Goal: Information Seeking & Learning: Learn about a topic

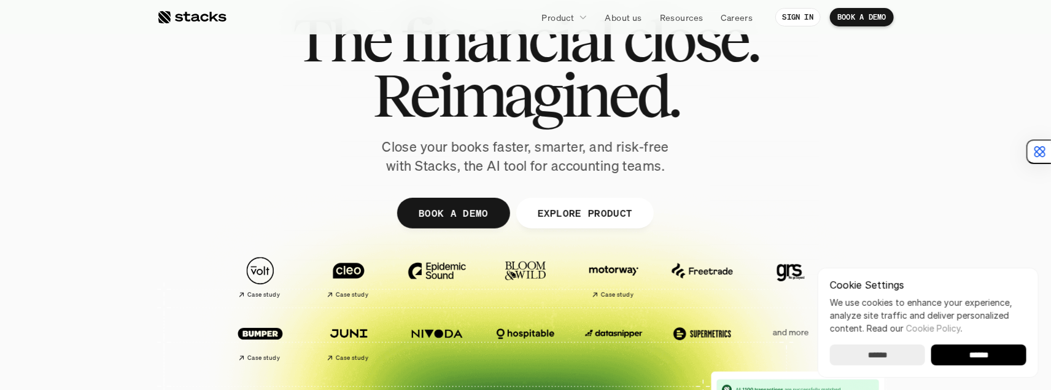
click at [129, 224] on div at bounding box center [525, 319] width 1051 height 393
click at [165, 235] on div at bounding box center [525, 239] width 737 height 553
click at [143, 228] on div at bounding box center [525, 319] width 1051 height 393
click at [359, 277] on img at bounding box center [348, 271] width 69 height 48
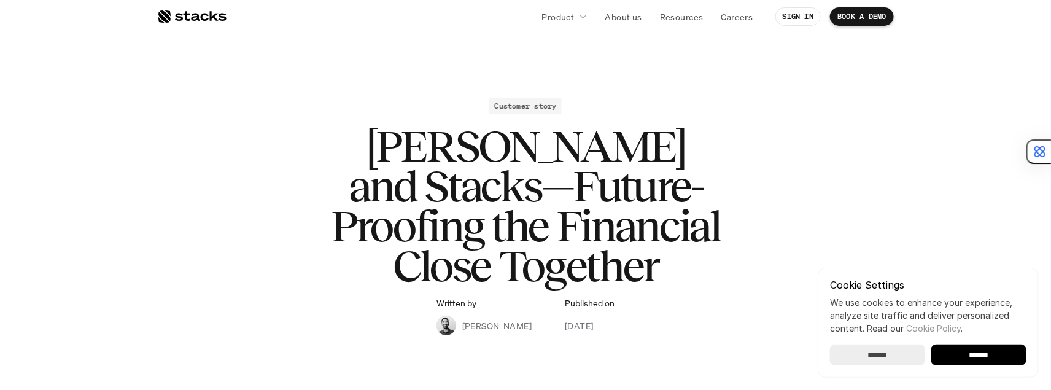
drag, startPoint x: 111, startPoint y: 29, endPoint x: 118, endPoint y: 42, distance: 14.6
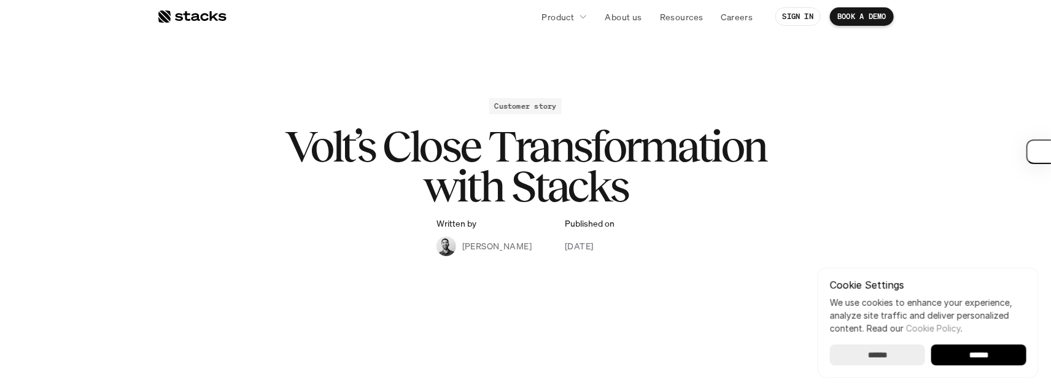
click at [206, 15] on div at bounding box center [191, 16] width 69 height 15
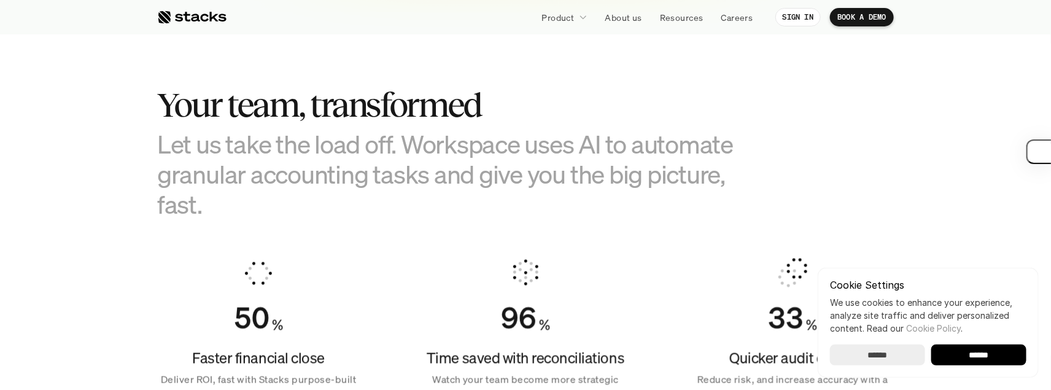
click at [107, 146] on section "Your team, transformed Let us take the load off. Workspace uses AI to automate …" at bounding box center [525, 241] width 1051 height 458
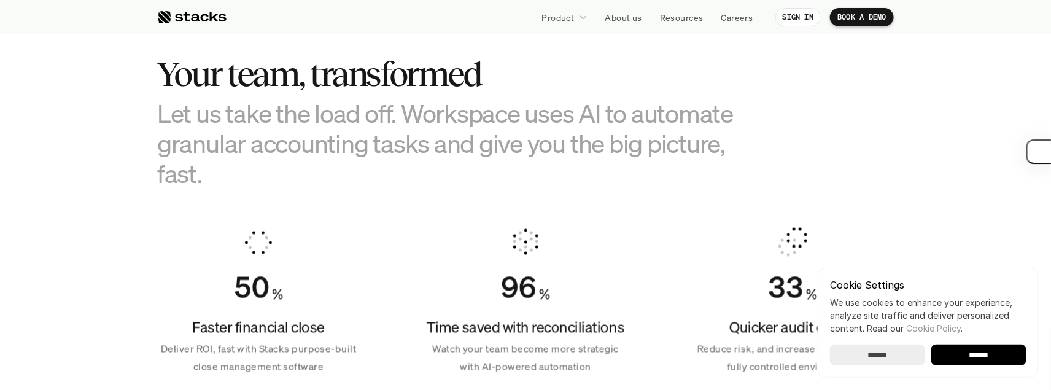
scroll to position [798, 0]
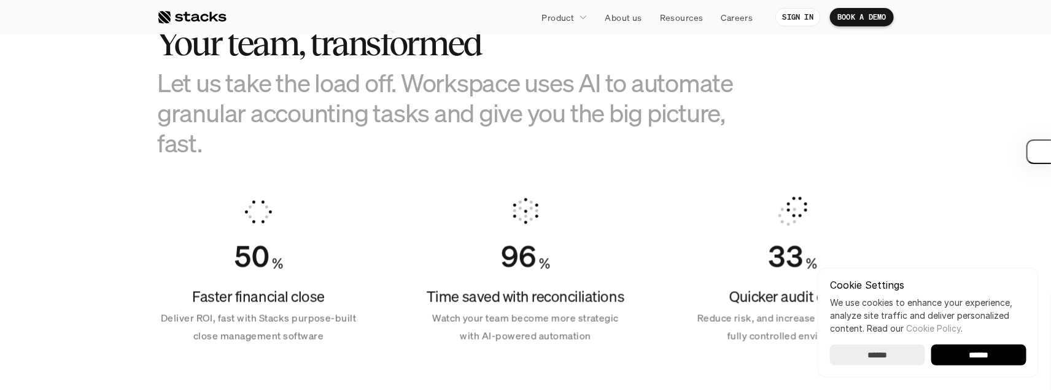
click at [109, 146] on section "Your team, transformed Let us take the load off. Workspace uses AI to automate …" at bounding box center [525, 180] width 1051 height 458
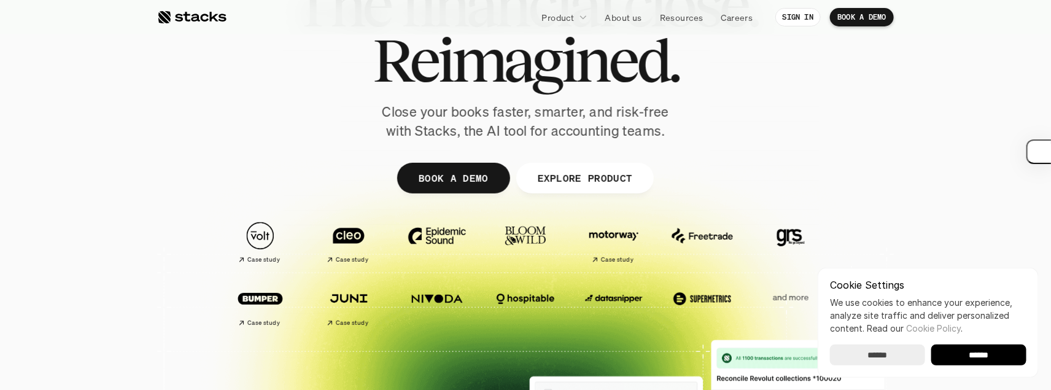
scroll to position [92, 0]
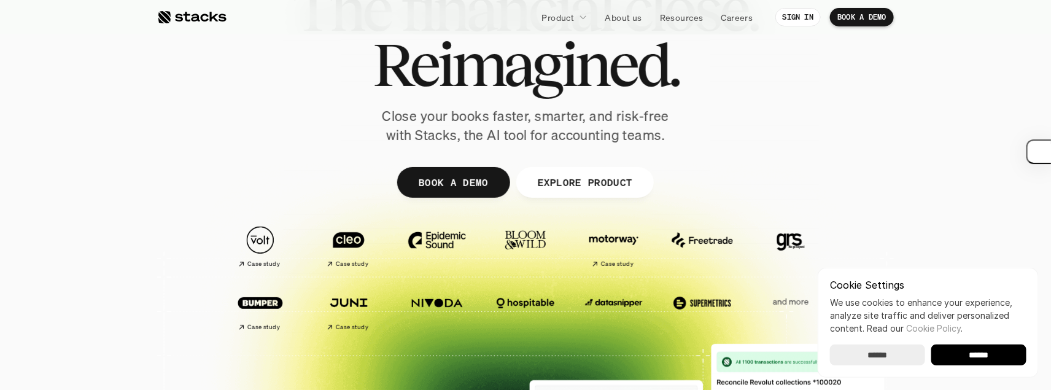
click at [107, 160] on div at bounding box center [525, 288] width 1051 height 393
click at [106, 162] on div at bounding box center [525, 288] width 1051 height 393
